Goal: Find specific page/section: Find specific page/section

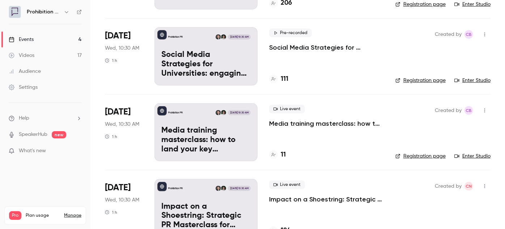
scroll to position [131, 0]
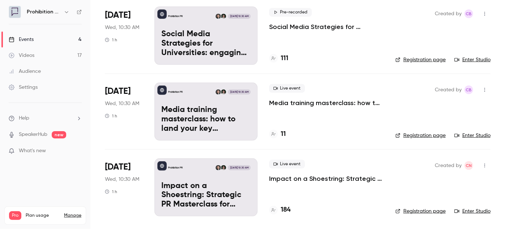
click at [33, 40] on div "Events" at bounding box center [21, 39] width 25 height 7
